Goal: Information Seeking & Learning: Learn about a topic

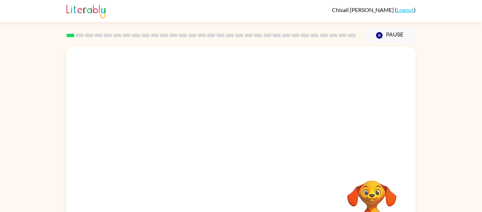
scroll to position [37, 0]
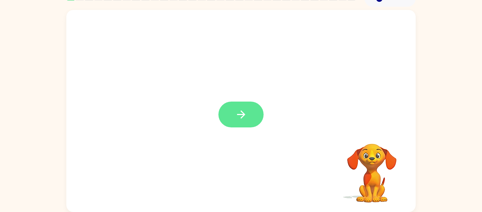
click at [243, 112] on icon "button" at bounding box center [241, 114] width 12 height 12
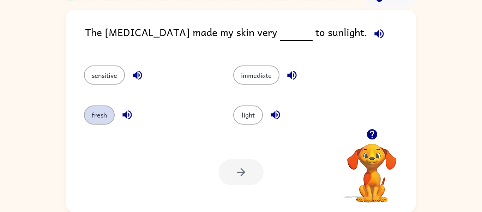
click at [107, 112] on button "fresh" at bounding box center [99, 114] width 31 height 19
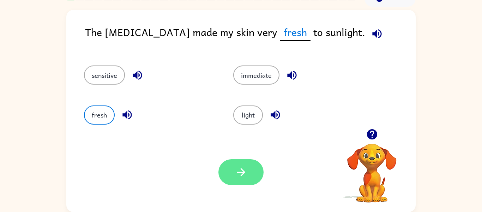
click at [260, 178] on button "button" at bounding box center [241, 172] width 45 height 26
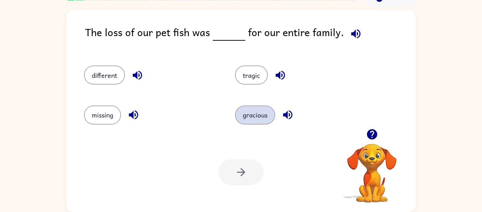
click at [265, 120] on button "gracious" at bounding box center [255, 114] width 40 height 19
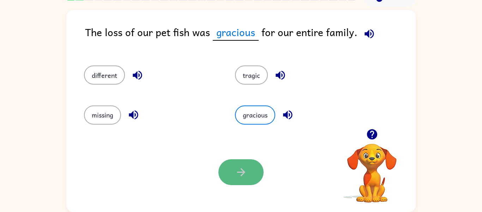
click at [238, 179] on button "button" at bounding box center [241, 172] width 45 height 26
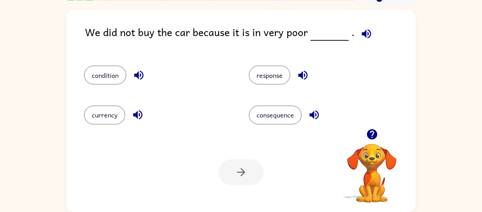
click at [135, 74] on icon "button" at bounding box center [139, 75] width 12 height 12
click at [107, 78] on button "condition" at bounding box center [105, 74] width 42 height 19
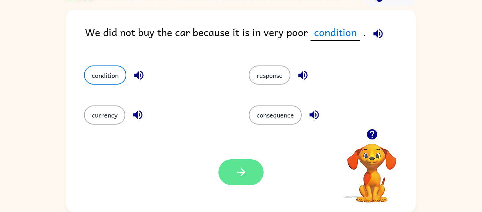
click at [244, 164] on button "button" at bounding box center [241, 172] width 45 height 26
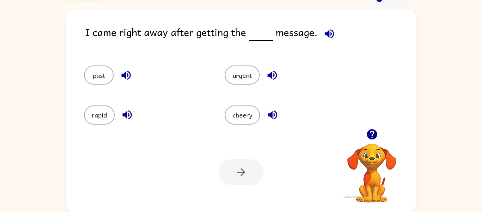
click at [244, 164] on div at bounding box center [241, 172] width 45 height 26
click at [132, 71] on icon "button" at bounding box center [126, 75] width 12 height 12
click at [276, 81] on icon "button" at bounding box center [272, 75] width 12 height 12
click at [107, 70] on button "past" at bounding box center [99, 74] width 30 height 19
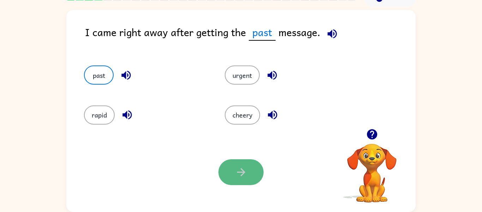
click at [249, 178] on button "button" at bounding box center [241, 172] width 45 height 26
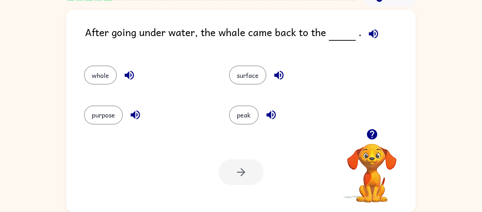
click at [189, 168] on div "Your browser must support playing .mp4 files to use Literably. Please try using…" at bounding box center [241, 171] width 350 height 79
click at [132, 73] on icon "button" at bounding box center [129, 75] width 12 height 12
click at [130, 78] on icon "button" at bounding box center [129, 75] width 12 height 12
click at [100, 73] on button "whole" at bounding box center [100, 74] width 33 height 19
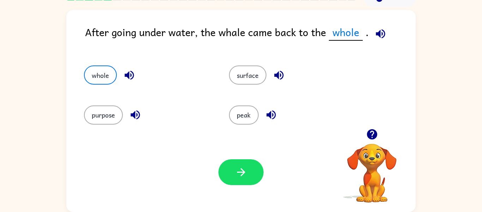
click at [288, 61] on div "surface" at bounding box center [288, 72] width 145 height 40
click at [256, 175] on button "button" at bounding box center [241, 172] width 45 height 26
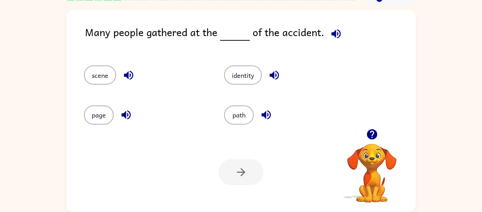
click at [268, 87] on div "identity" at bounding box center [281, 72] width 140 height 40
click at [130, 75] on icon "button" at bounding box center [128, 75] width 9 height 9
click at [126, 113] on icon "button" at bounding box center [126, 114] width 12 height 12
click at [125, 75] on icon "button" at bounding box center [128, 75] width 9 height 9
click at [101, 81] on button "scene" at bounding box center [100, 74] width 32 height 19
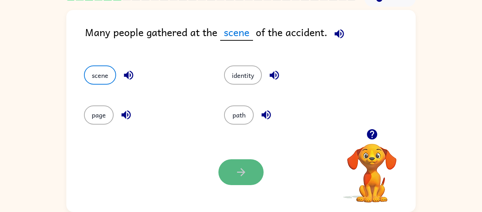
click at [259, 171] on button "button" at bounding box center [241, 172] width 45 height 26
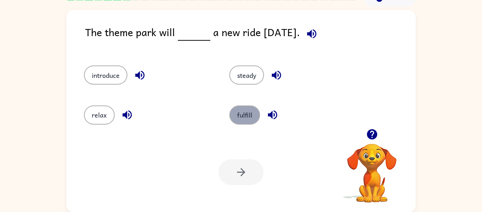
click at [248, 109] on button "fulfill" at bounding box center [245, 114] width 31 height 19
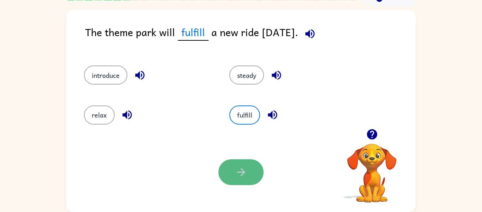
click at [248, 162] on button "button" at bounding box center [241, 172] width 45 height 26
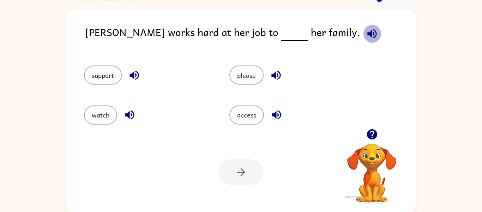
click at [368, 34] on icon "button" at bounding box center [372, 33] width 9 height 9
click at [135, 73] on icon "button" at bounding box center [134, 75] width 9 height 9
click at [109, 74] on button "support" at bounding box center [103, 74] width 38 height 19
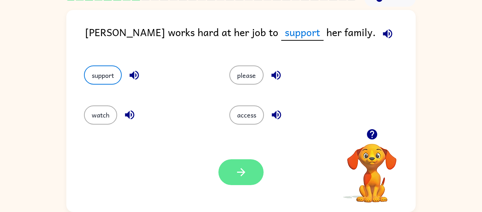
click at [255, 167] on button "button" at bounding box center [241, 172] width 45 height 26
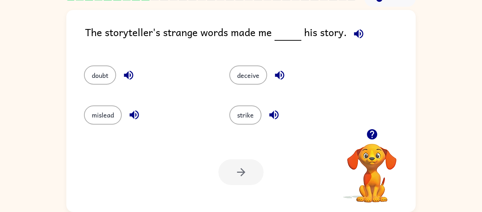
click at [406, 84] on div "doubt deceive mislead strike" at bounding box center [241, 92] width 336 height 74
click at [357, 37] on icon "button" at bounding box center [359, 34] width 12 height 12
click at [357, 38] on icon "button" at bounding box center [359, 34] width 12 height 12
click at [125, 80] on icon "button" at bounding box center [129, 75] width 12 height 12
click at [278, 79] on icon "button" at bounding box center [280, 75] width 12 height 12
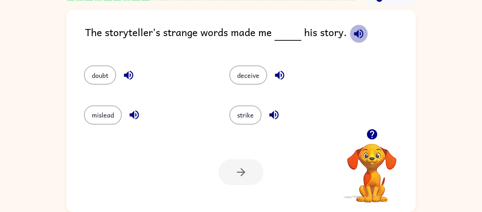
click at [355, 36] on icon "button" at bounding box center [358, 33] width 9 height 9
click at [353, 37] on icon "button" at bounding box center [359, 34] width 12 height 12
click at [133, 70] on icon "button" at bounding box center [129, 75] width 12 height 12
click at [281, 71] on icon "button" at bounding box center [279, 75] width 9 height 9
click at [269, 113] on icon "button" at bounding box center [274, 114] width 12 height 12
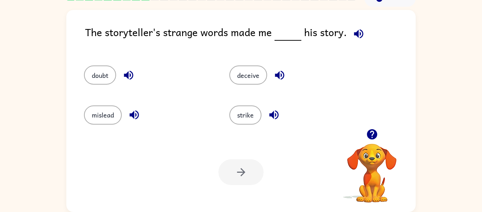
click at [133, 120] on icon "button" at bounding box center [134, 114] width 12 height 12
click at [257, 79] on button "deceive" at bounding box center [249, 74] width 38 height 19
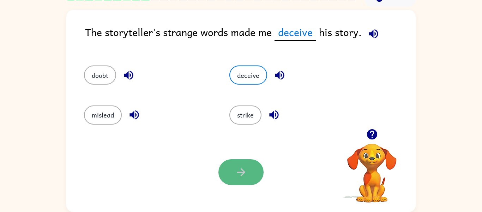
click at [249, 162] on button "button" at bounding box center [241, 172] width 45 height 26
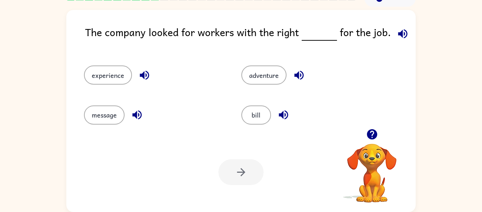
scroll to position [0, 0]
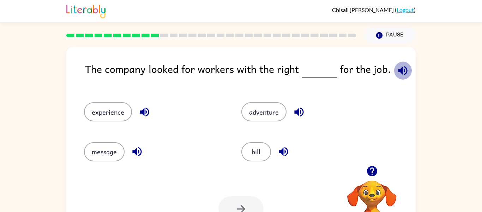
click at [397, 64] on icon "button" at bounding box center [403, 70] width 12 height 12
click at [397, 69] on icon "button" at bounding box center [403, 70] width 12 height 12
click at [402, 76] on icon "button" at bounding box center [403, 70] width 12 height 12
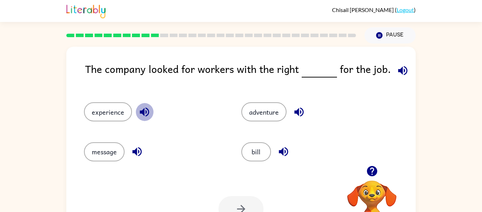
click at [144, 114] on icon "button" at bounding box center [144, 111] width 9 height 9
click at [176, 144] on div "experience adventure message [PERSON_NAME]" at bounding box center [228, 128] width 315 height 79
click at [115, 111] on button "experience" at bounding box center [108, 111] width 48 height 19
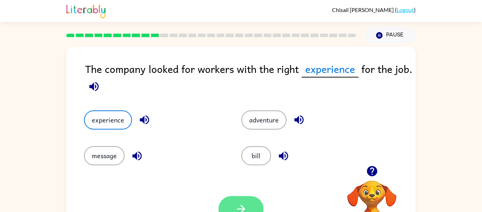
click at [243, 197] on button "button" at bounding box center [241, 209] width 45 height 26
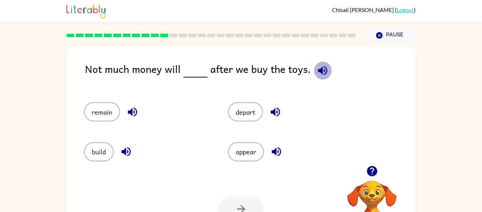
click at [320, 74] on icon "button" at bounding box center [323, 70] width 12 height 12
click at [105, 118] on button "remain" at bounding box center [102, 111] width 36 height 19
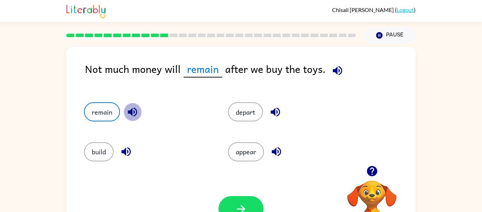
click at [127, 114] on icon "button" at bounding box center [132, 112] width 12 height 12
click at [190, 183] on div "Your browser must support playing .mp4 files to use Literably. Please try using…" at bounding box center [241, 208] width 350 height 79
click at [261, 205] on button "button" at bounding box center [241, 209] width 45 height 26
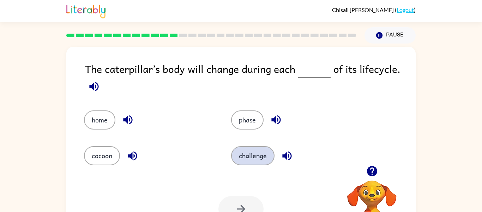
click at [265, 156] on button "challenge" at bounding box center [252, 155] width 43 height 19
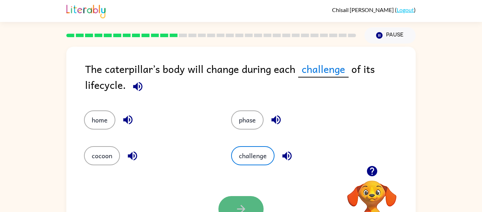
click at [247, 208] on icon "button" at bounding box center [241, 208] width 12 height 12
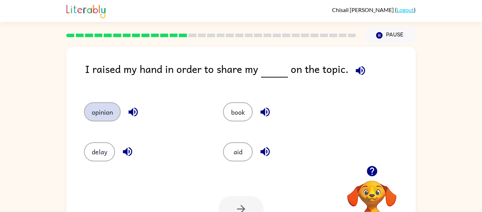
click at [115, 111] on button "opinion" at bounding box center [102, 111] width 37 height 19
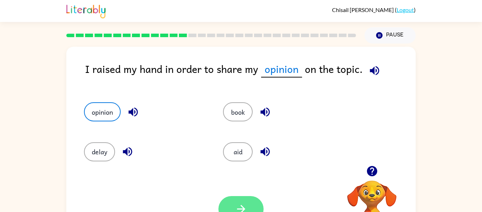
click at [249, 200] on button "button" at bounding box center [241, 209] width 45 height 26
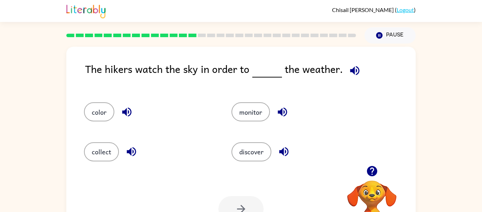
click at [352, 70] on icon "button" at bounding box center [354, 70] width 9 height 9
click at [358, 70] on icon "button" at bounding box center [355, 70] width 12 height 12
click at [351, 73] on icon "button" at bounding box center [354, 70] width 9 height 9
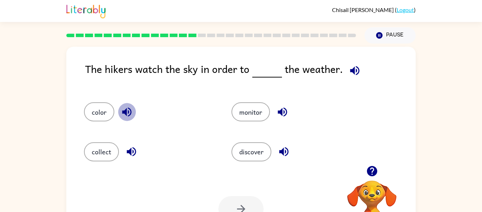
click at [127, 111] on icon "button" at bounding box center [127, 112] width 12 height 12
click at [290, 127] on div "monitor" at bounding box center [292, 109] width 148 height 40
click at [99, 113] on button "color" at bounding box center [99, 111] width 30 height 19
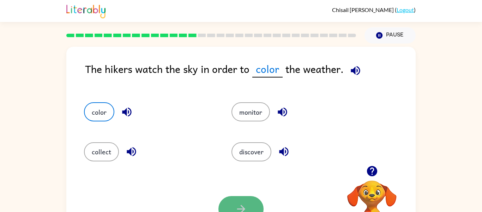
click at [239, 208] on icon "button" at bounding box center [241, 208] width 12 height 12
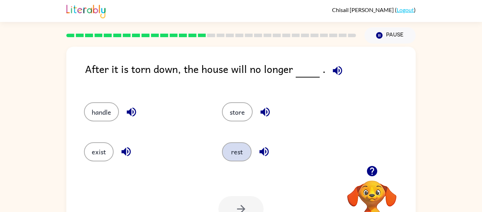
click at [231, 152] on button "rest" at bounding box center [237, 151] width 30 height 19
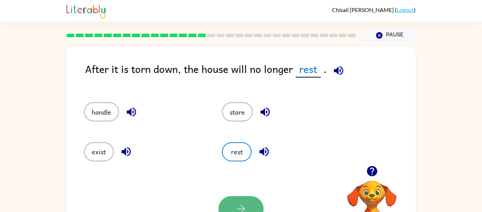
click at [235, 206] on button "button" at bounding box center [241, 209] width 45 height 26
